Goal: Task Accomplishment & Management: Use online tool/utility

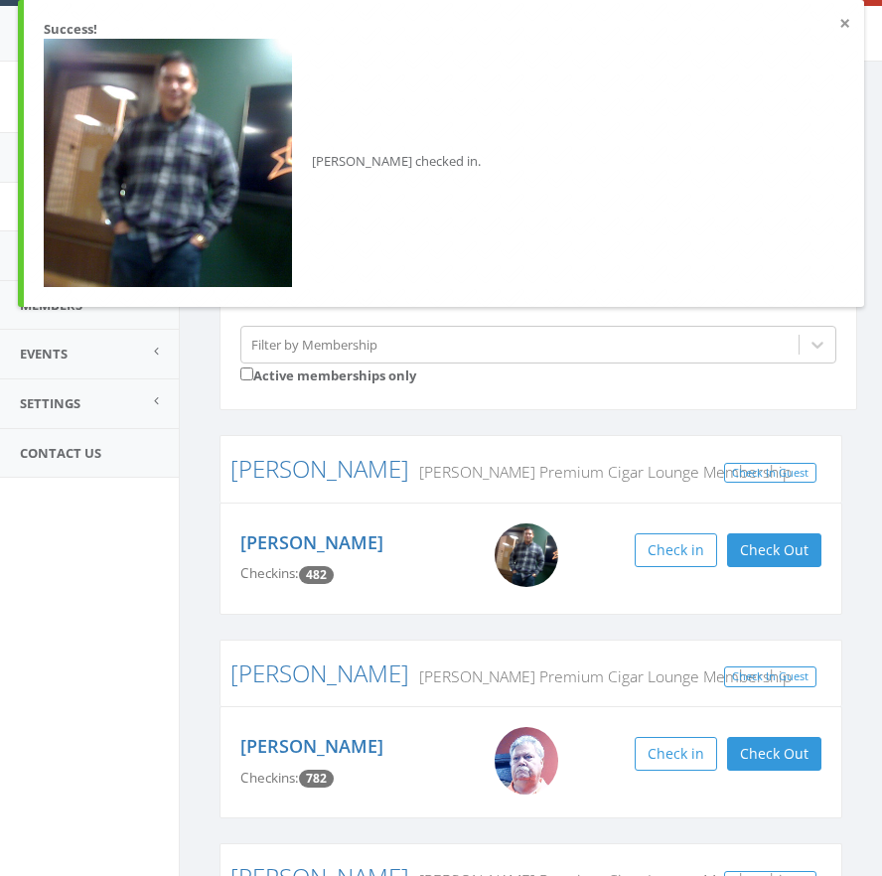
click at [844, 23] on button "×" at bounding box center [844, 24] width 11 height 20
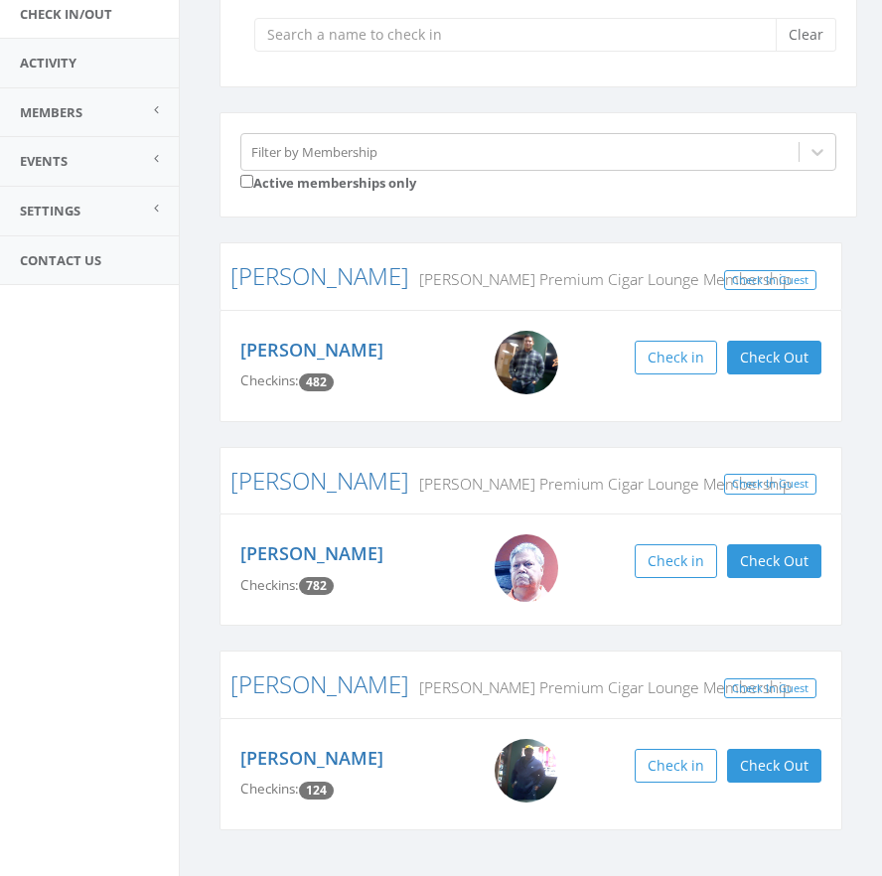
scroll to position [236, 0]
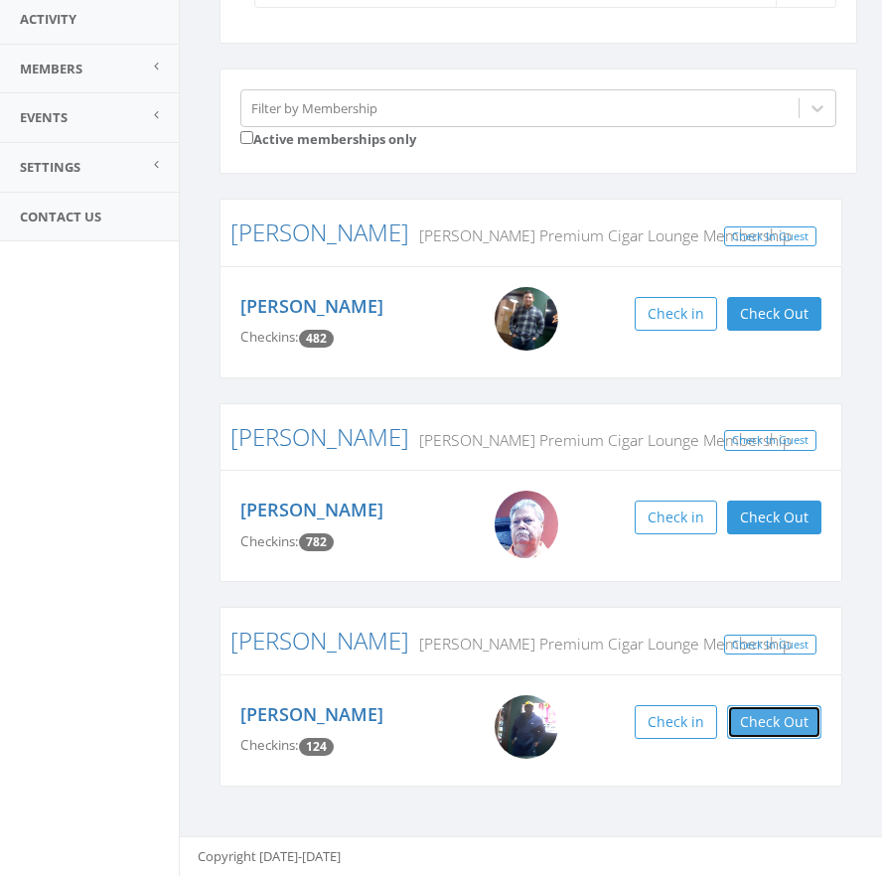
click at [798, 719] on button "Check Out" at bounding box center [774, 722] width 94 height 34
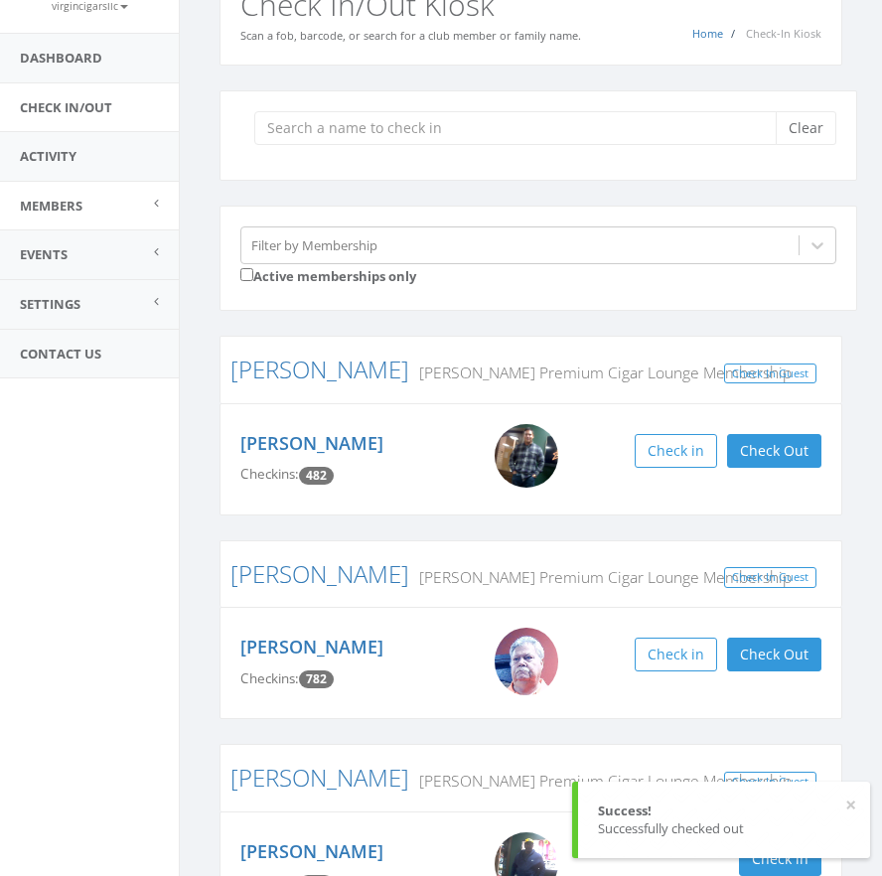
scroll to position [0, 0]
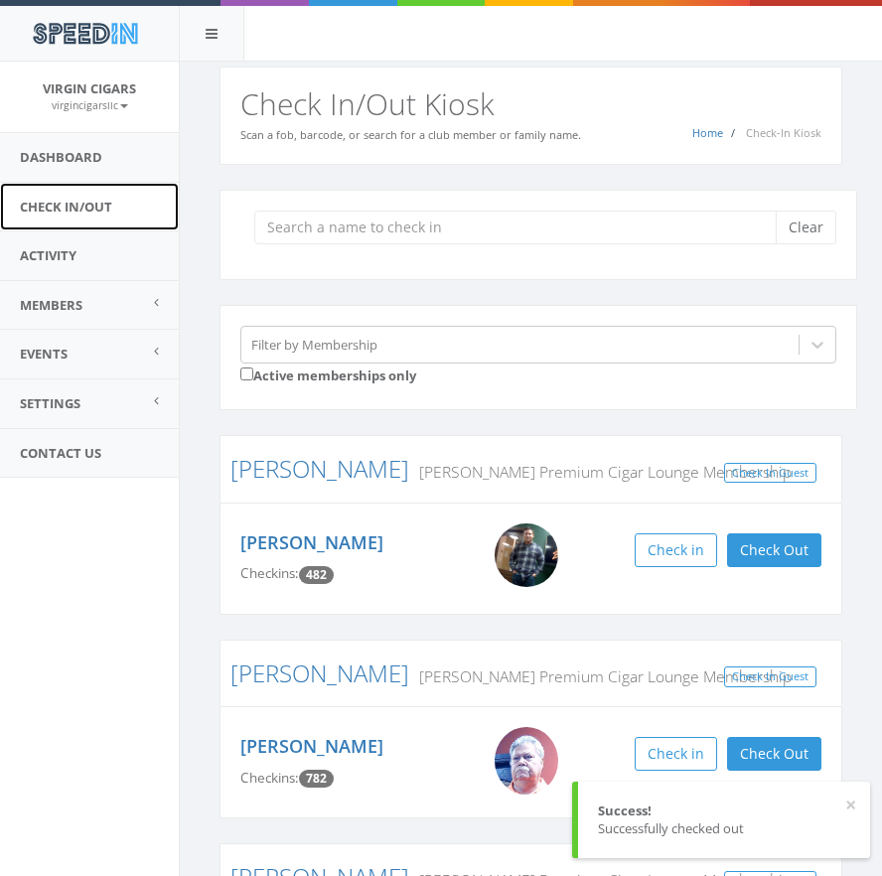
click at [85, 201] on link "Check In/Out" at bounding box center [89, 207] width 179 height 49
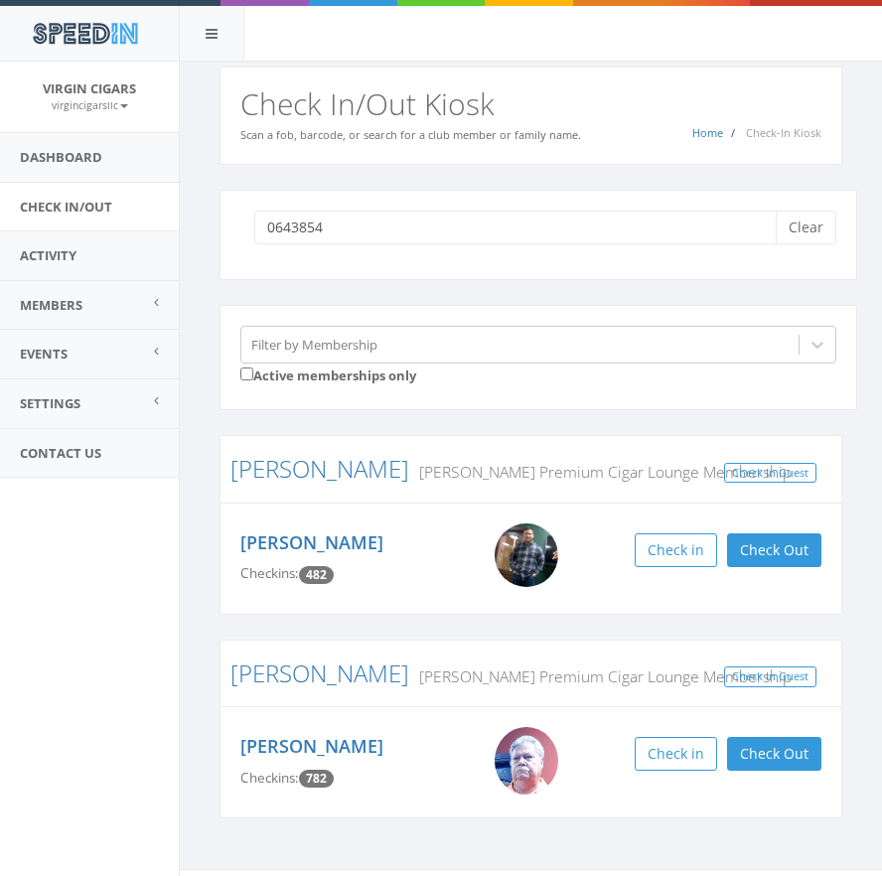
type input "06438544"
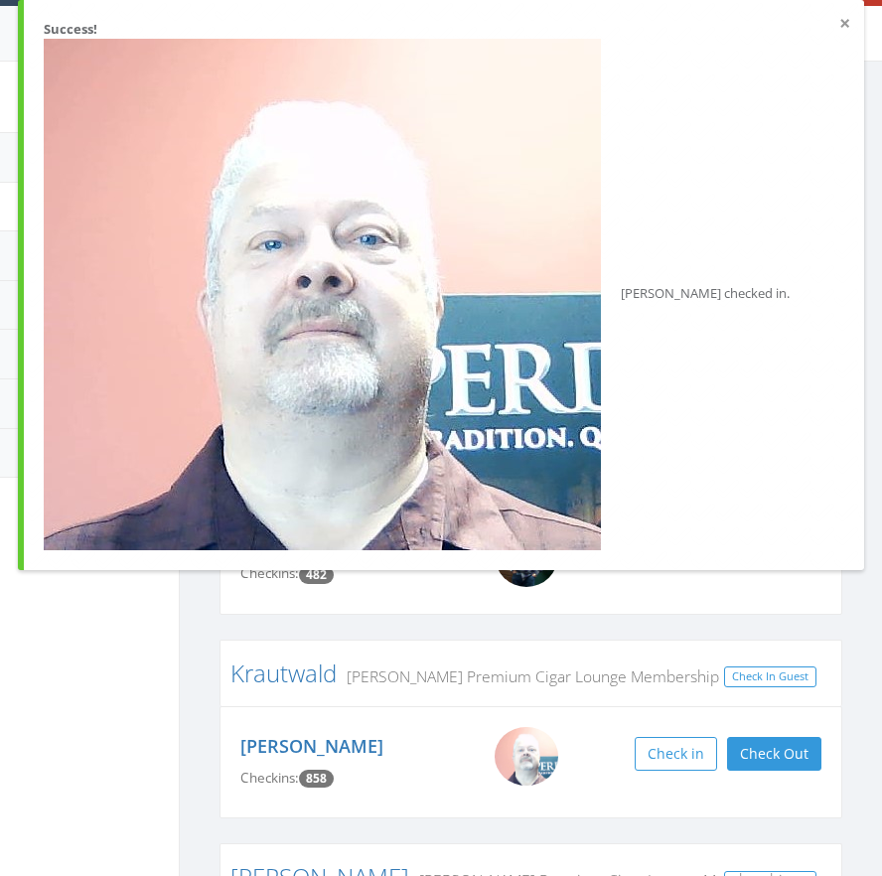
click at [845, 23] on button "×" at bounding box center [844, 24] width 11 height 20
